Goal: Information Seeking & Learning: Check status

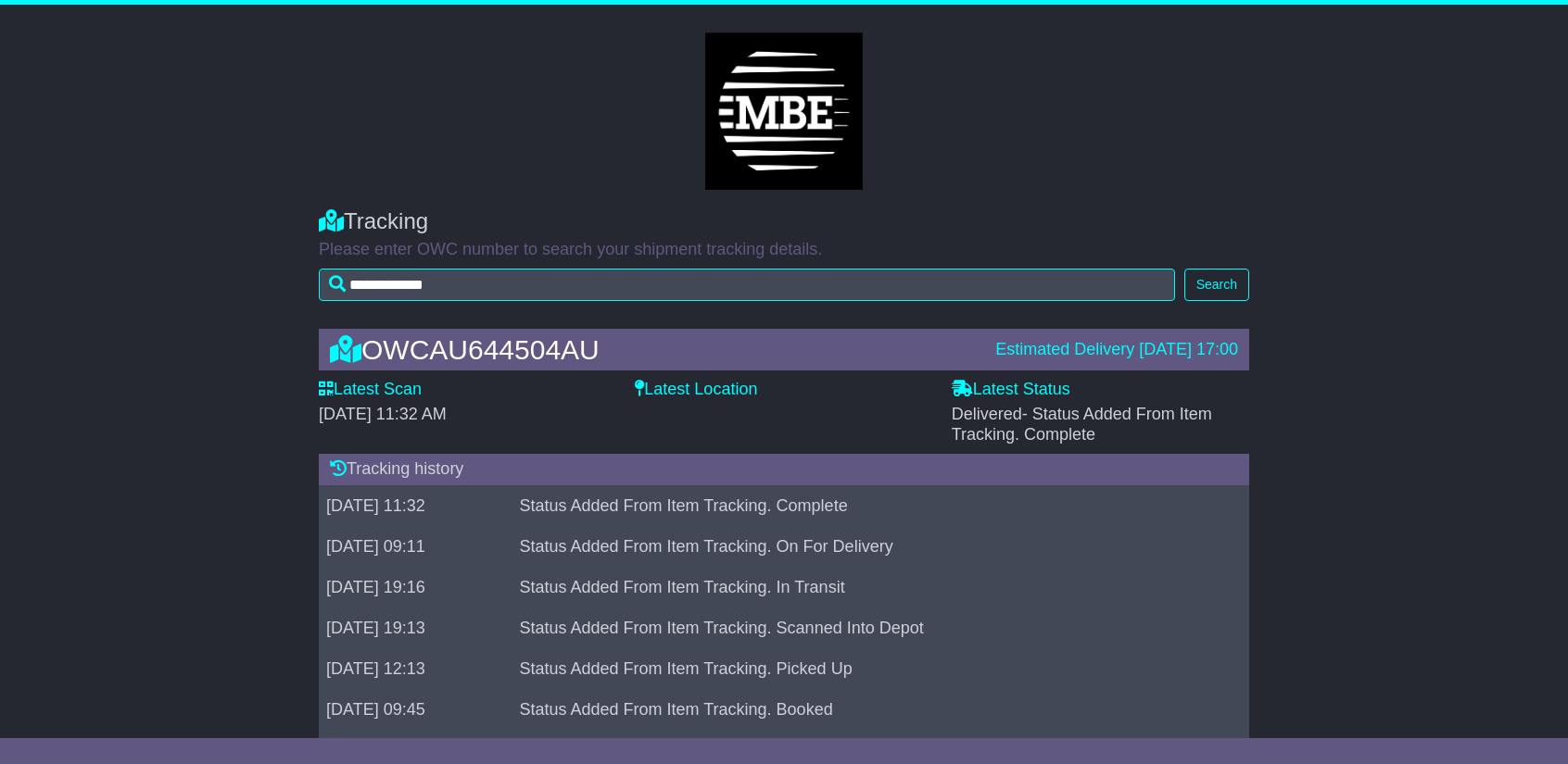
type input "**********"
click at [1192, 295] on button "Search" at bounding box center [1216, 285] width 65 height 33
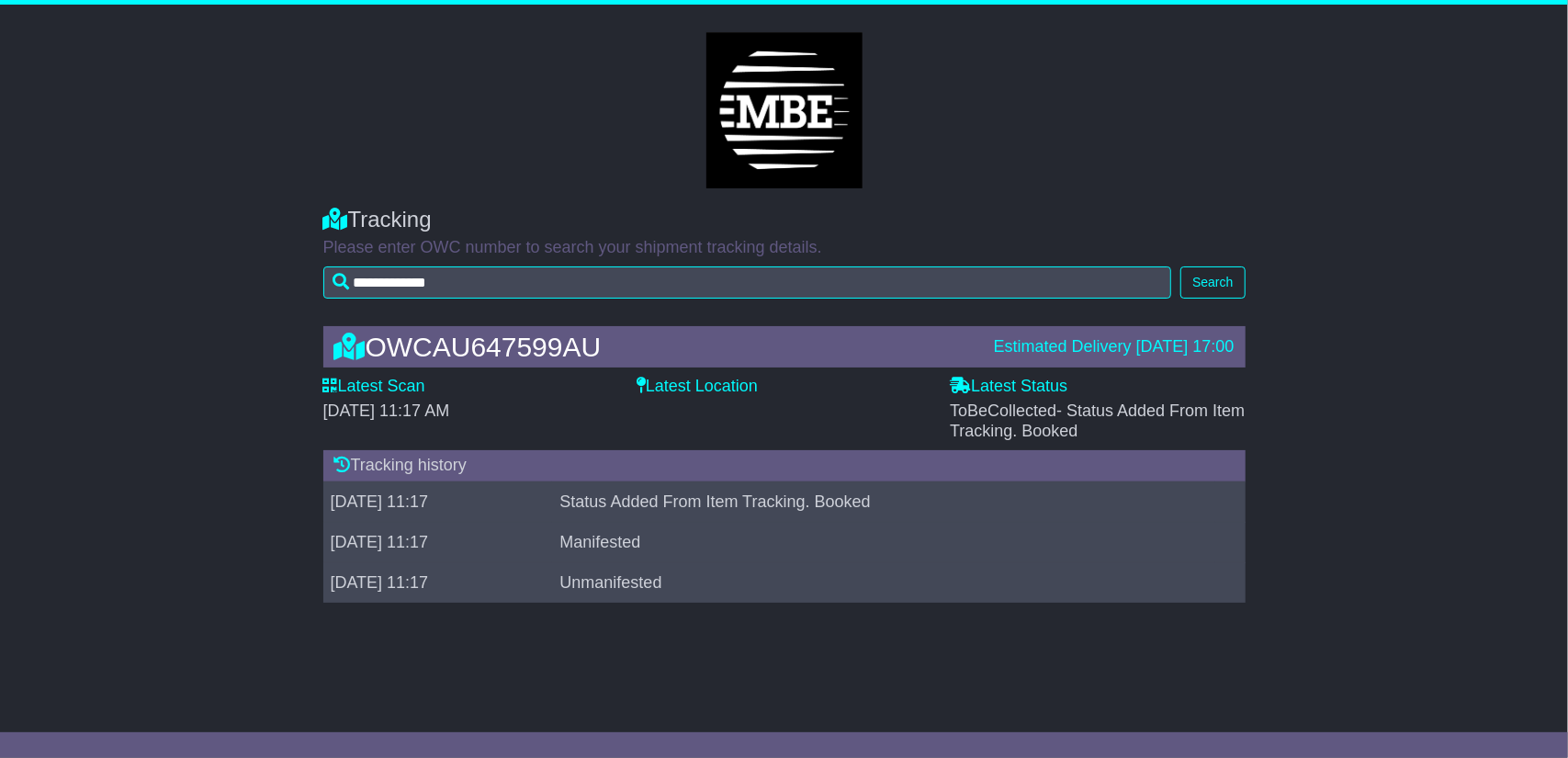
click at [1080, 177] on col-sm-3 at bounding box center [784, 110] width 1020 height 156
